Goal: Transaction & Acquisition: Purchase product/service

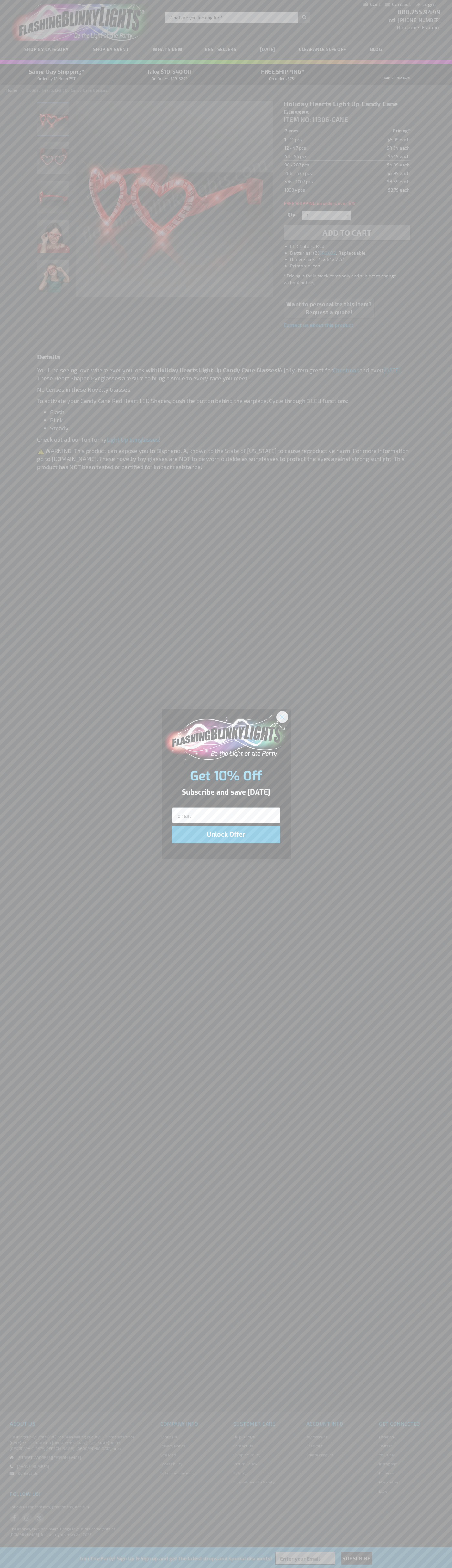
click at [282, 717] on icon "Close dialog" at bounding box center [281, 717] width 4 height 4
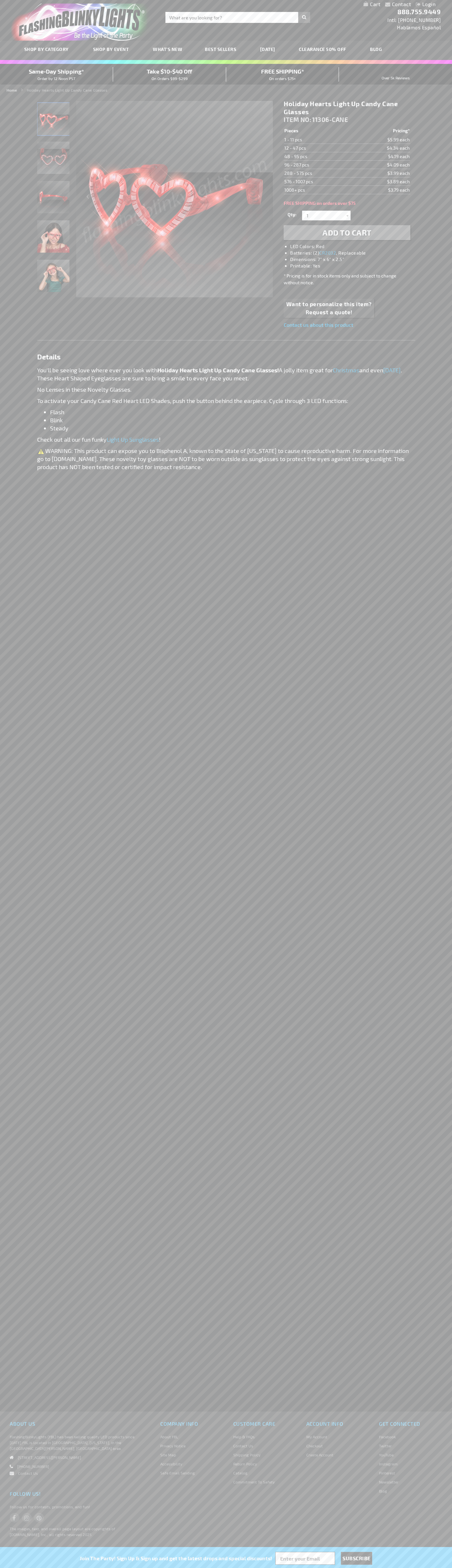
click at [353, 247] on li "LED Colors: Red" at bounding box center [353, 246] width 126 height 6
click at [347, 233] on span "Add to Cart" at bounding box center [346, 232] width 49 height 10
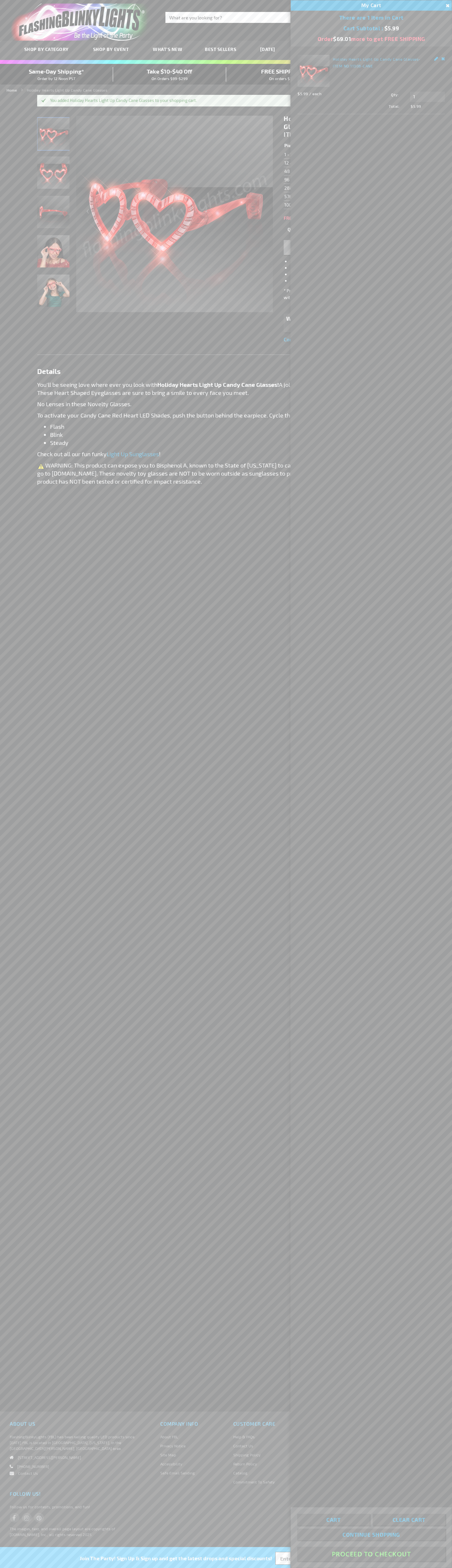
click at [371, 1555] on button "Proceed To Checkout" at bounding box center [371, 1554] width 148 height 15
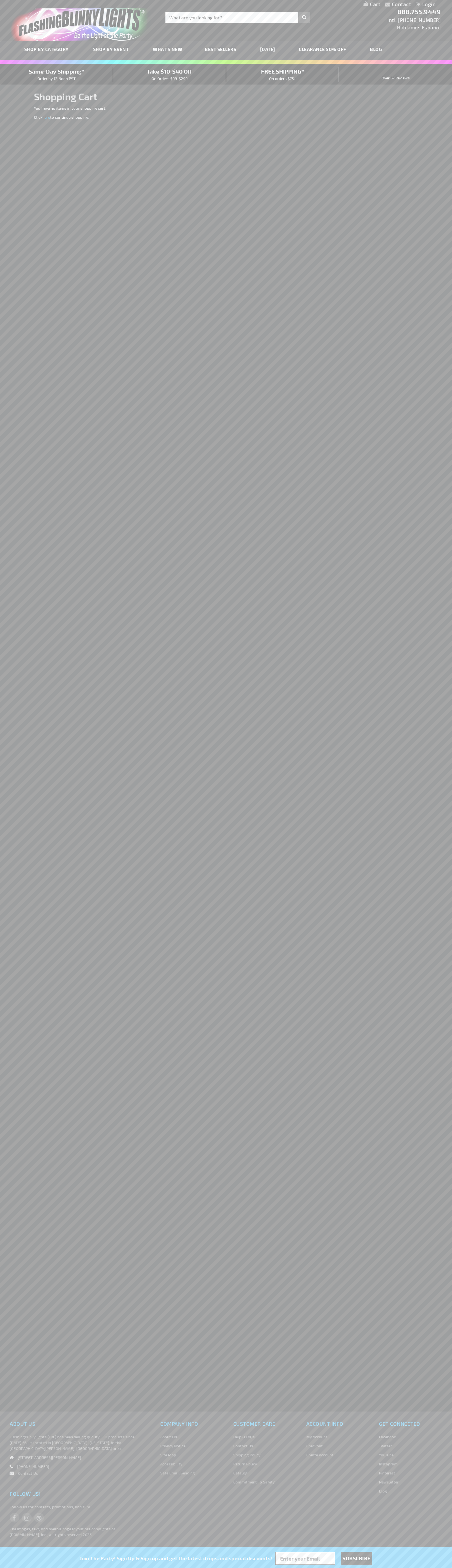
click at [57, 74] on span "Same-Day Shipping*" at bounding box center [56, 71] width 55 height 7
click at [335, 11] on div "Toggle Nav Search Search × Search 888.755.9449 Intl: 818-753-8303 Hablamos Espa…" at bounding box center [226, 20] width 452 height 41
click at [430, 1065] on div "Contact Compare Products Login Skip to Content My Cart My Cart Close You have n…" at bounding box center [226, 784] width 452 height 1568
click at [79, 1568] on html "The store will not work correctly when cookies are disabled. Contact Compare Pr…" at bounding box center [226, 784] width 452 height 1568
click at [18, 1172] on div "Contact Compare Products Login Skip to Content My Cart My Cart Close You have n…" at bounding box center [226, 784] width 452 height 1568
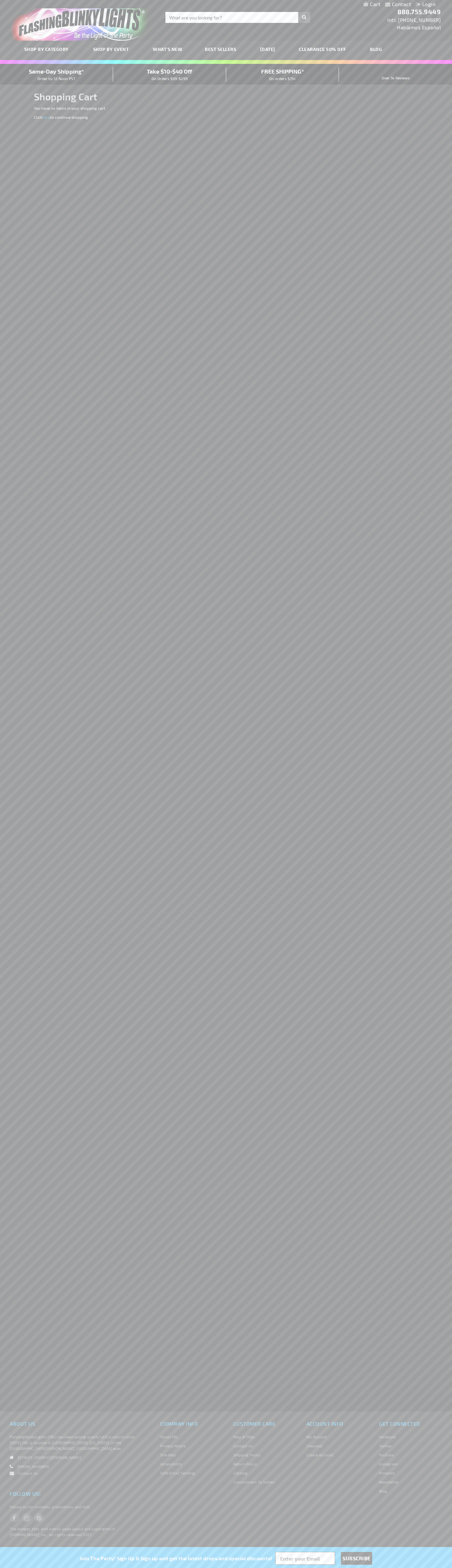
click at [57, 74] on span "Same-Day Shipping*" at bounding box center [56, 71] width 55 height 7
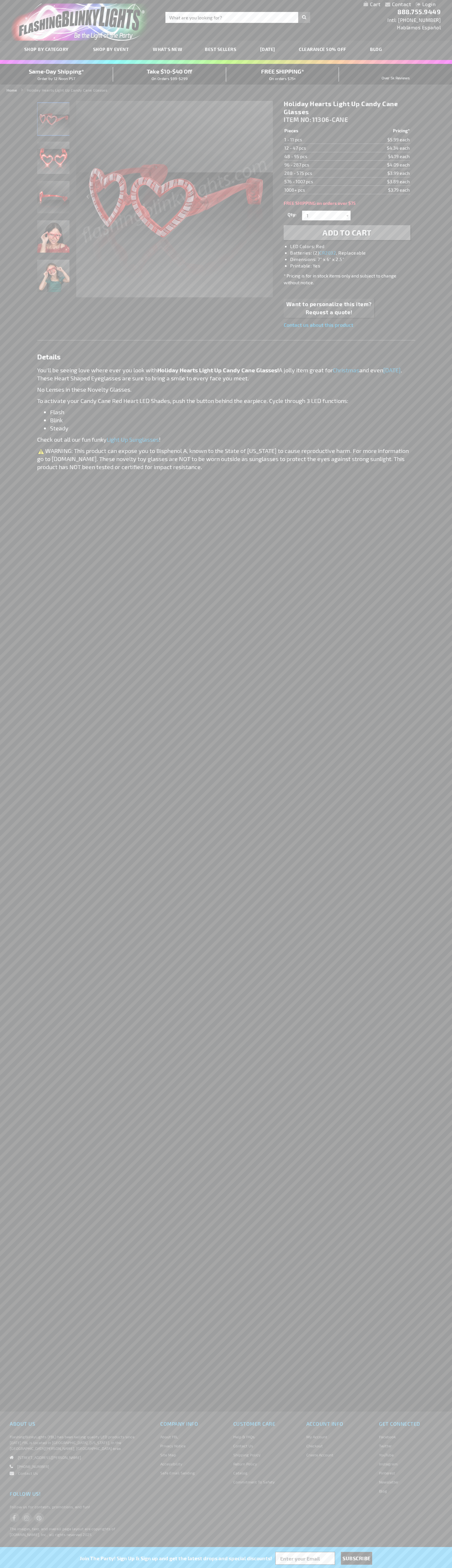
click at [372, 4] on link "My Cart" at bounding box center [372, 4] width 17 height 6
